Goal: Check status: Check status

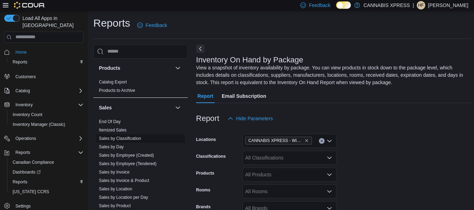
scroll to position [436, 0]
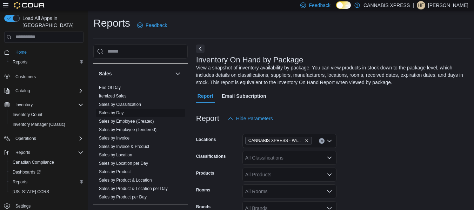
click at [116, 112] on link "Sales by Day" at bounding box center [111, 113] width 25 height 5
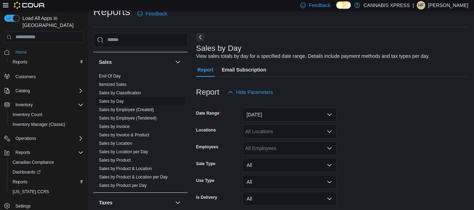
scroll to position [16, 0]
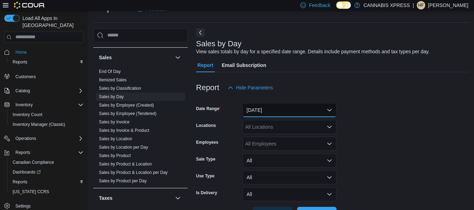
drag, startPoint x: 282, startPoint y: 107, endPoint x: 276, endPoint y: 110, distance: 6.3
click at [282, 108] on button "[DATE]" at bounding box center [290, 110] width 94 height 14
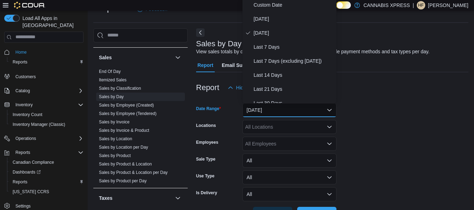
scroll to position [14, 0]
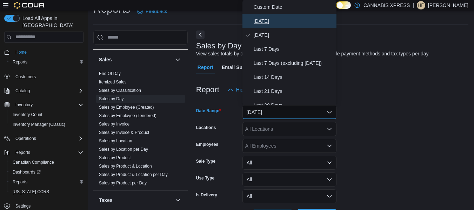
click at [272, 21] on span "[DATE]" at bounding box center [294, 21] width 80 height 8
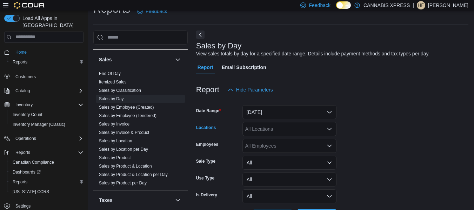
click at [331, 128] on icon "Open list of options" at bounding box center [330, 129] width 4 height 2
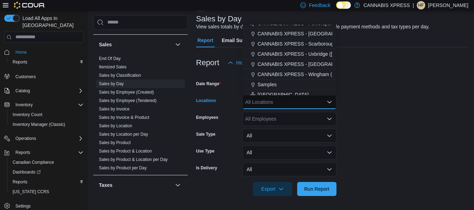
scroll to position [104, 0]
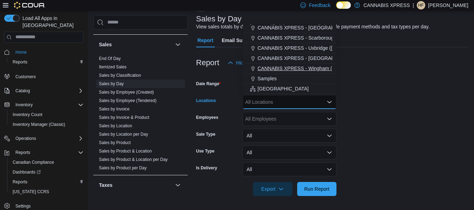
click at [309, 68] on span "CANNABIS XPRESS - Wingham ([PERSON_NAME][GEOGRAPHIC_DATA])" at bounding box center [342, 68] width 168 height 7
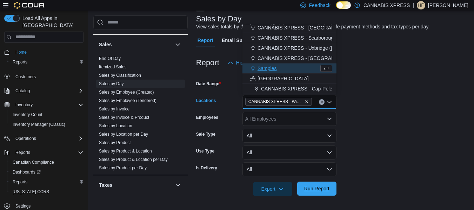
click at [324, 195] on span "Run Report" at bounding box center [317, 189] width 31 height 14
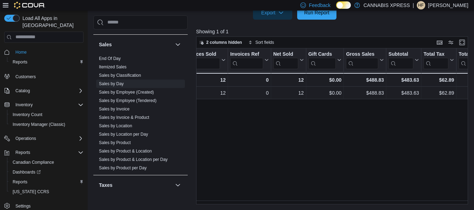
scroll to position [0, 82]
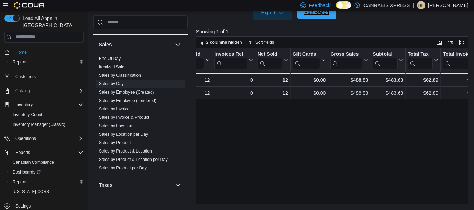
click at [318, 17] on span "Run Report" at bounding box center [317, 12] width 31 height 14
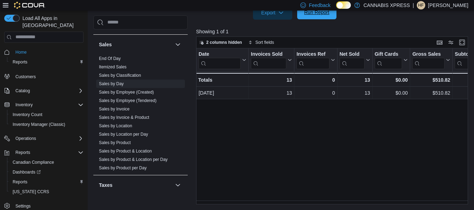
click at [318, 14] on span "Run Report" at bounding box center [316, 12] width 25 height 7
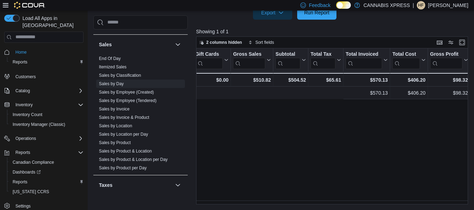
scroll to position [0, 712]
